Goal: Information Seeking & Learning: Stay updated

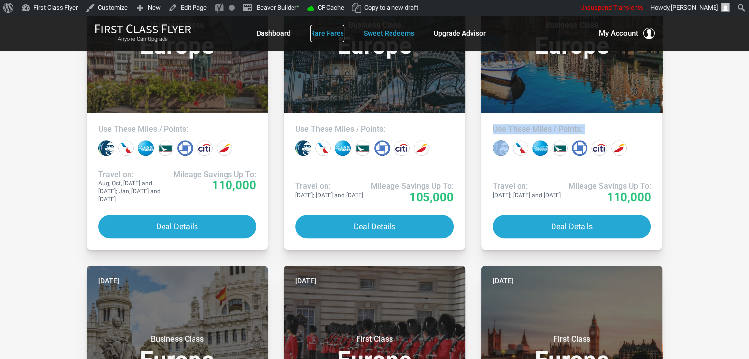
click at [339, 34] on link "Rare Fares" at bounding box center [327, 34] width 34 height 18
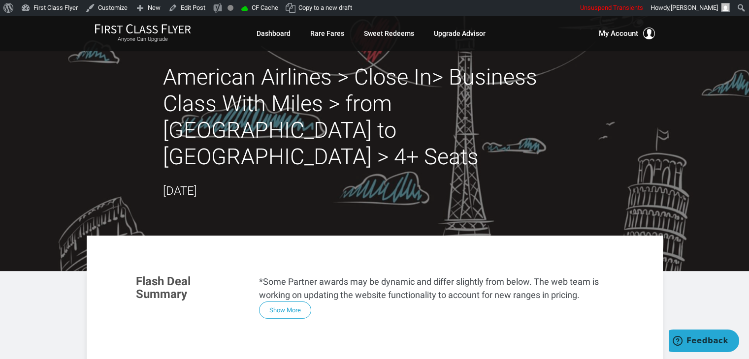
scroll to position [10, 0]
